Goal: Find specific page/section: Find specific page/section

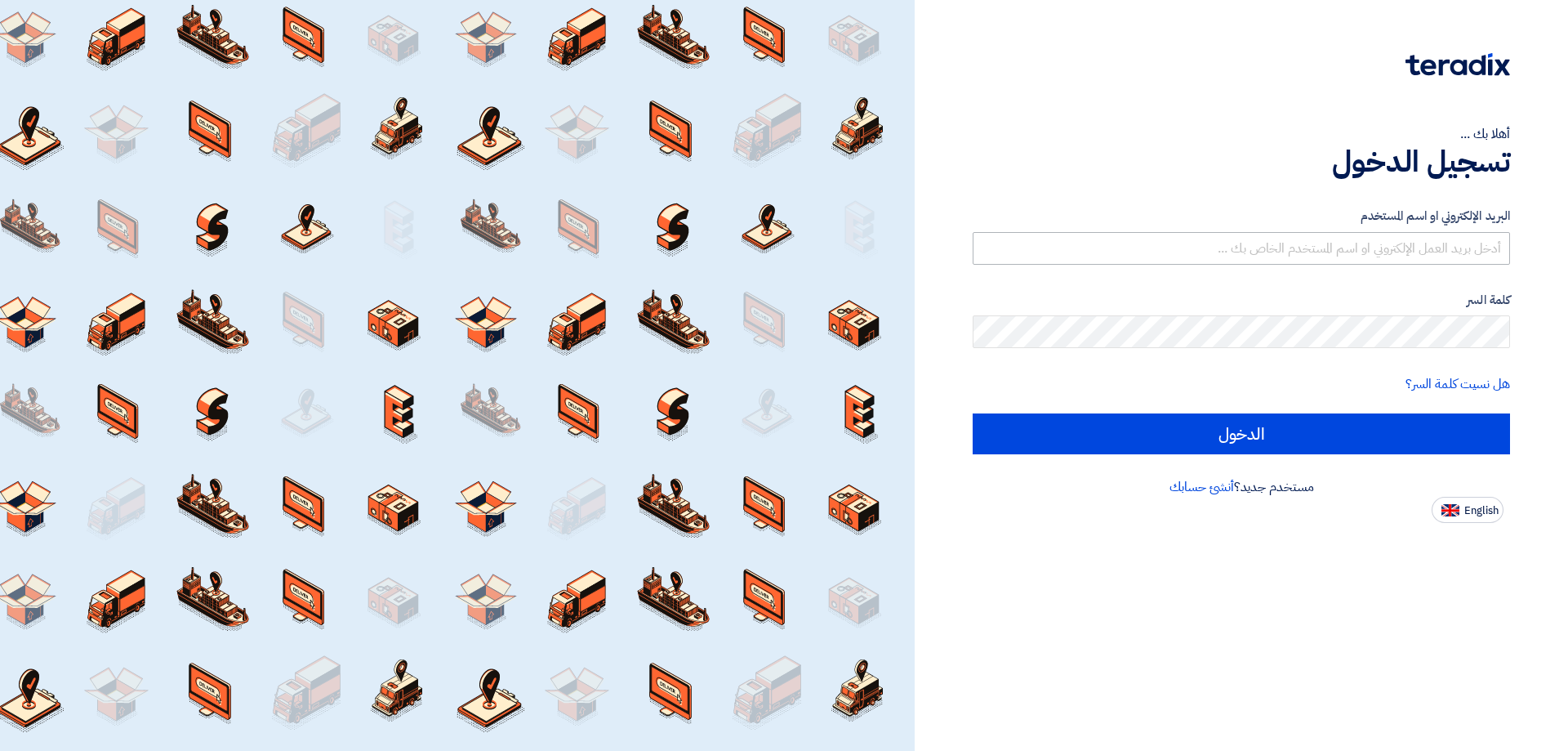
click at [1272, 244] on input "text" at bounding box center [1242, 248] width 538 height 33
type input "[EMAIL_ADDRESS][DOMAIN_NAME]"
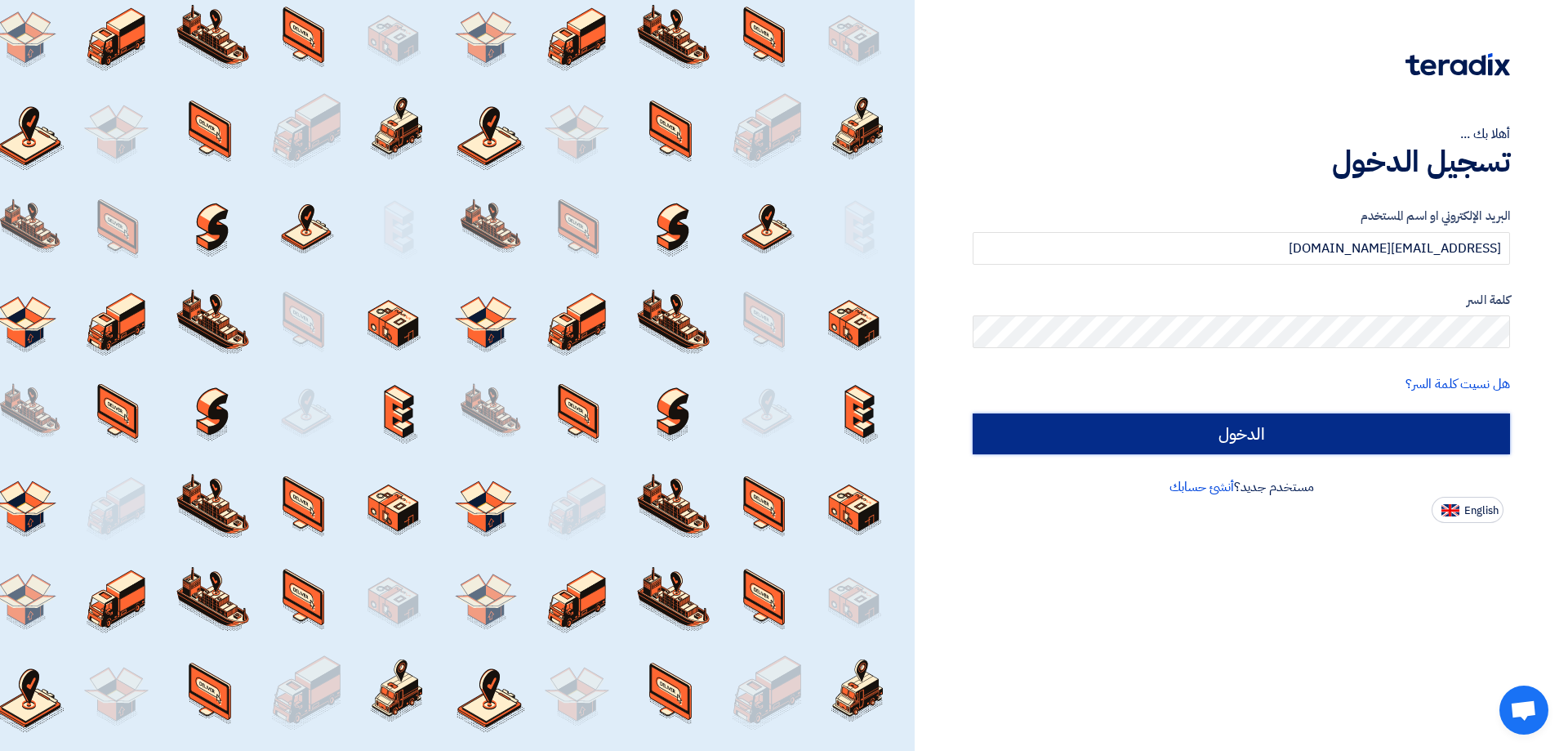
click at [1268, 443] on input "الدخول" at bounding box center [1242, 433] width 538 height 41
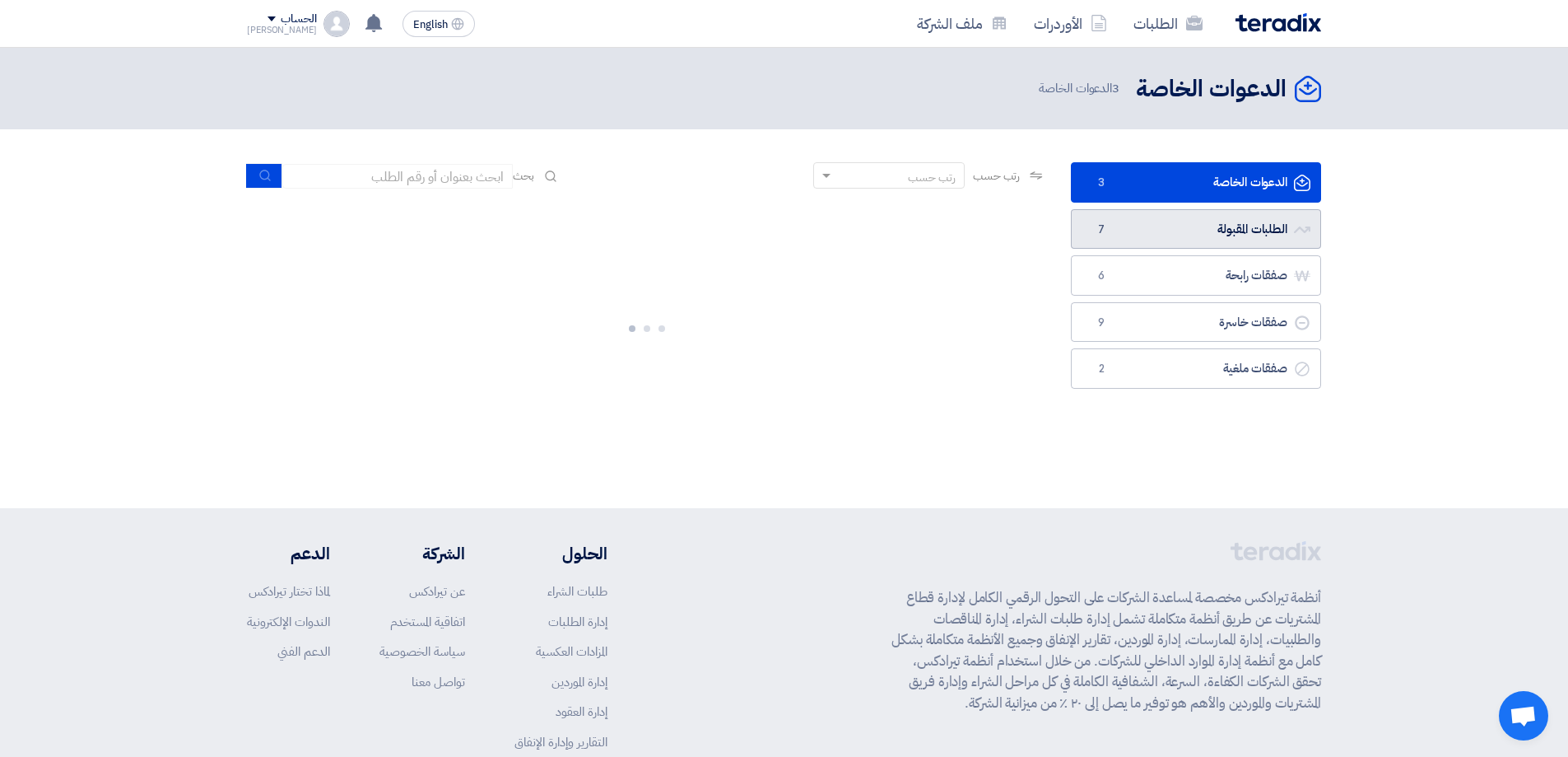
click at [1253, 223] on link "الطلبات المقبولة الطلبات المقبولة 7" at bounding box center [1195, 229] width 250 height 40
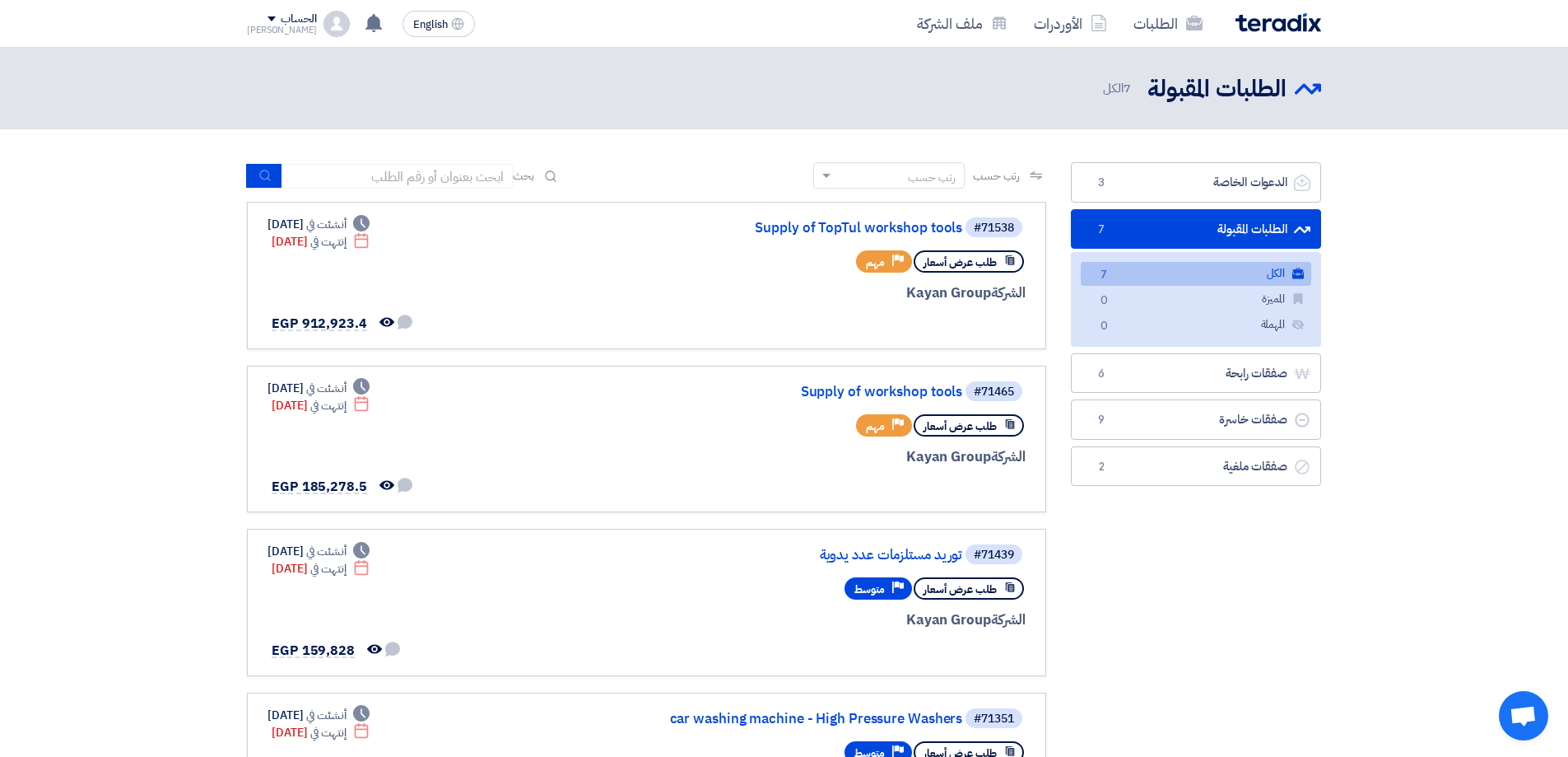
click at [1177, 233] on link "الطلبات المقبولة الطلبات المقبولة 7" at bounding box center [1195, 229] width 250 height 40
click at [878, 230] on link "Supply of TopTul workshop tools" at bounding box center [797, 227] width 329 height 15
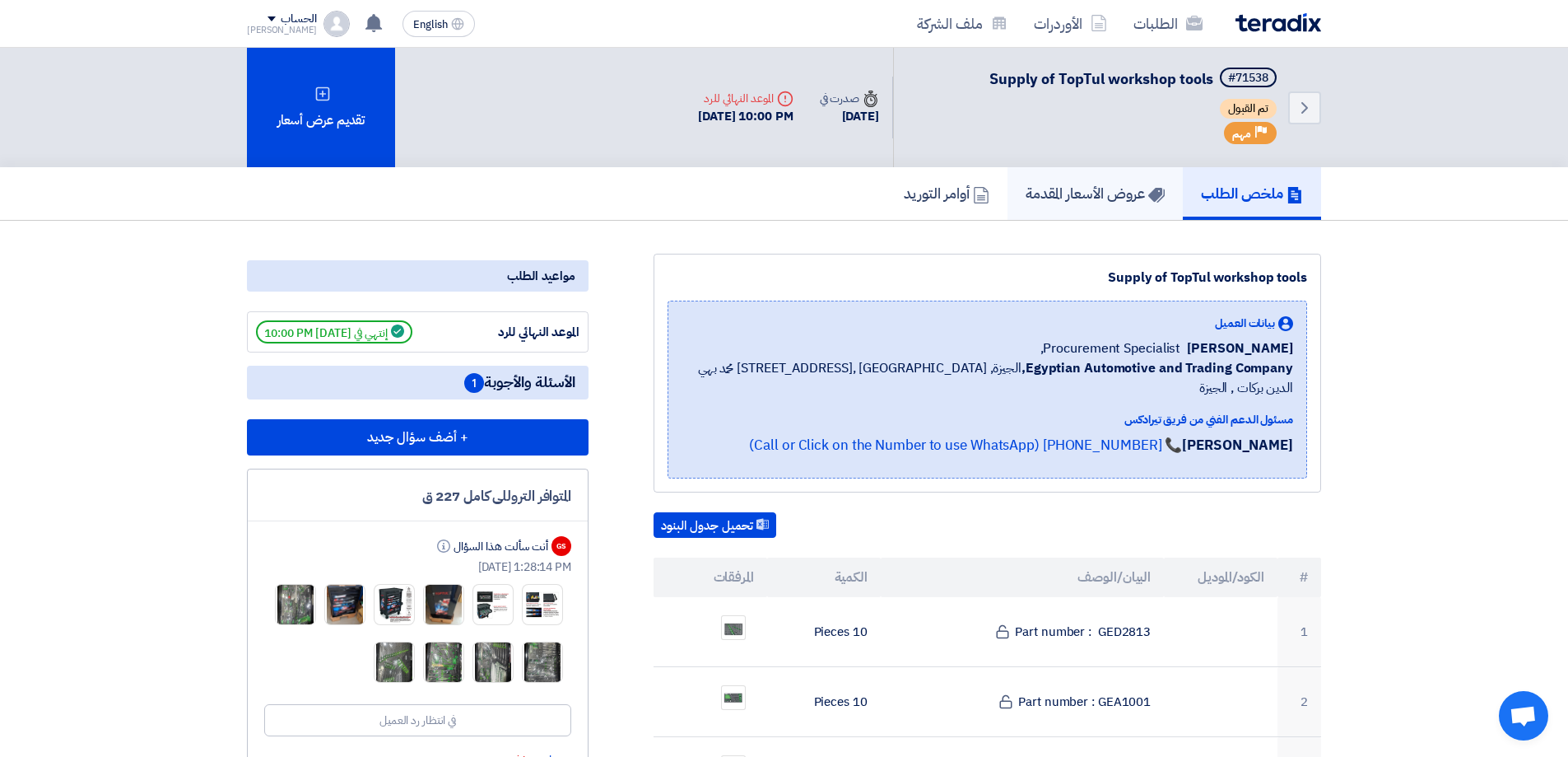
click at [1081, 186] on h5 "عروض الأسعار المقدمة" at bounding box center [1096, 193] width 139 height 19
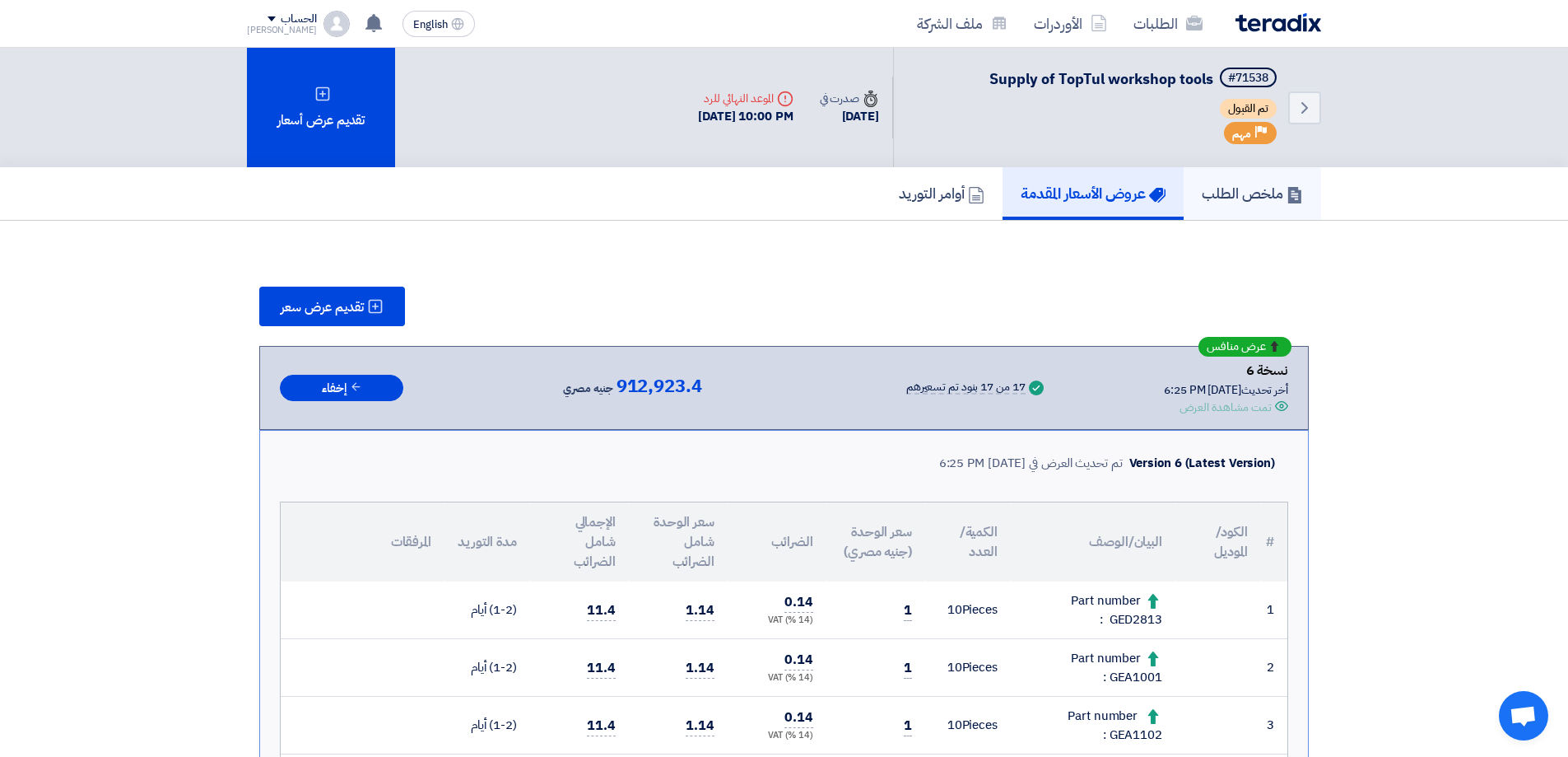
click at [1262, 189] on h5 "ملخص الطلب" at bounding box center [1252, 193] width 102 height 19
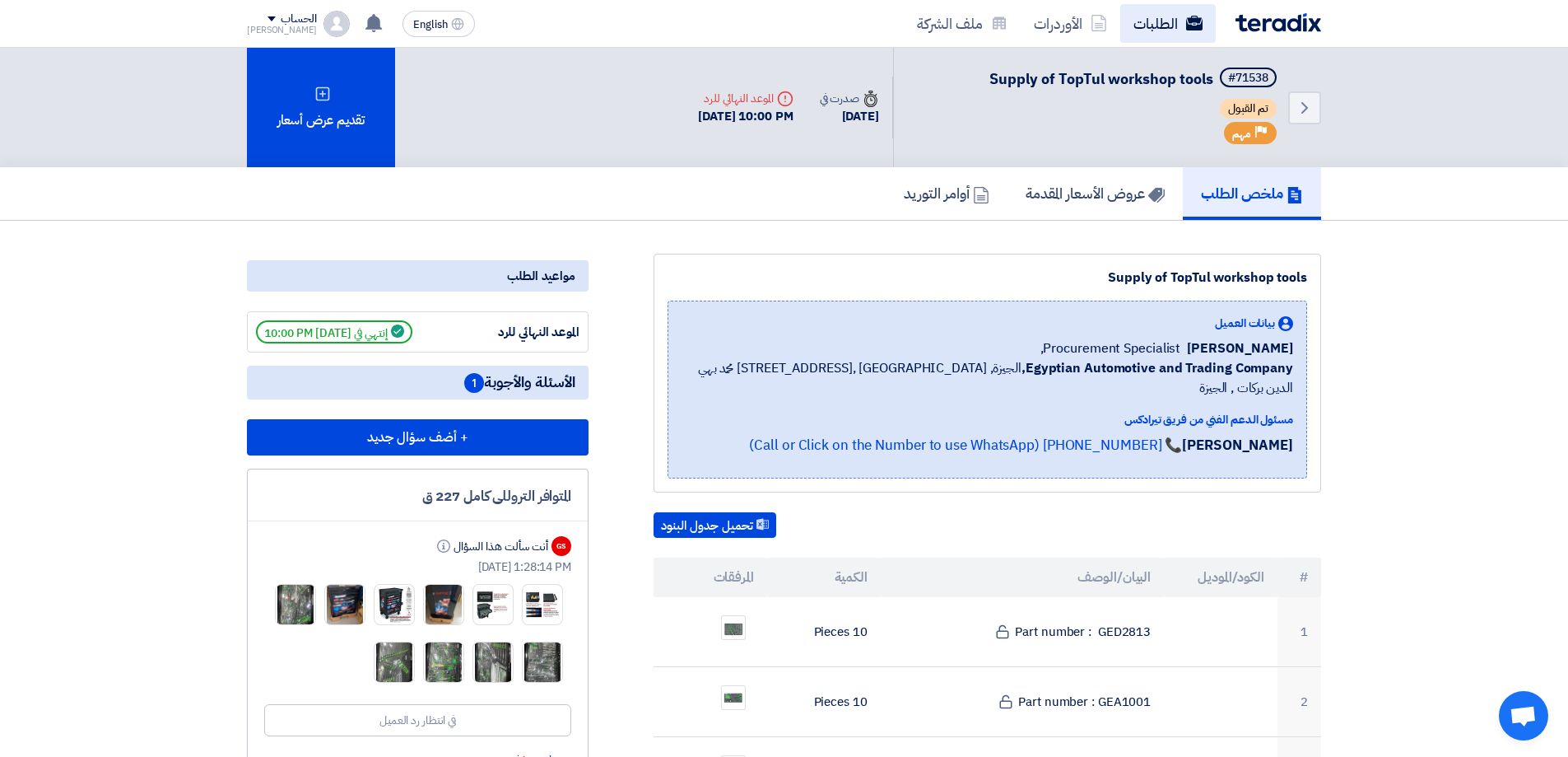
click at [1164, 19] on link "الطلبات" at bounding box center [1168, 23] width 95 height 38
